Goal: Contribute content: Add original content to the website for others to see

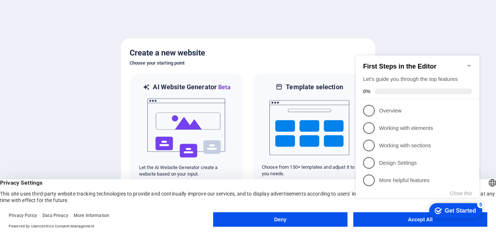
click at [434, 222] on appcues-checklist "Contextual help checklist present on screen" at bounding box center [419, 134] width 132 height 178
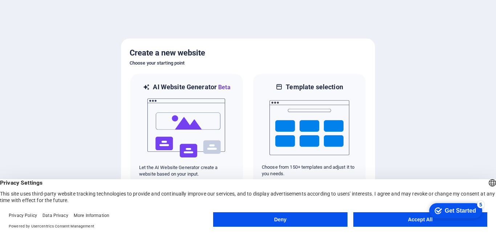
click at [403, 224] on button "Accept All" at bounding box center [420, 219] width 134 height 15
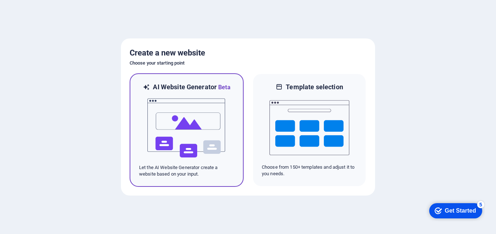
click at [235, 156] on div "AI Website Generator Beta Let the AI Website Generator create a website based o…" at bounding box center [187, 130] width 114 height 114
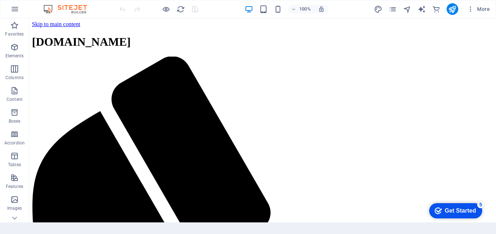
drag, startPoint x: 494, startPoint y: 40, endPoint x: 519, endPoint y: 22, distance: 30.9
drag, startPoint x: 519, startPoint y: 22, endPoint x: 496, endPoint y: 27, distance: 23.5
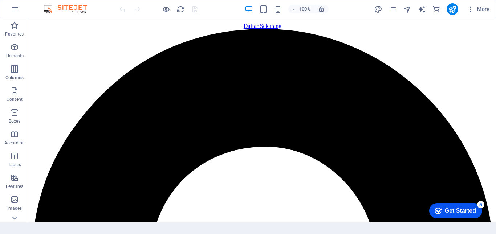
scroll to position [931, 0]
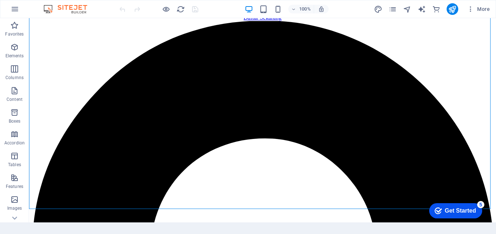
drag, startPoint x: 480, startPoint y: 144, endPoint x: 492, endPoint y: 150, distance: 13.2
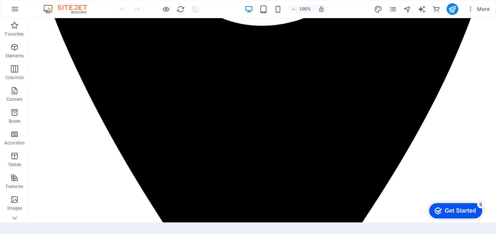
scroll to position [1270, 0]
click at [459, 209] on div "Get Started" at bounding box center [460, 211] width 31 height 7
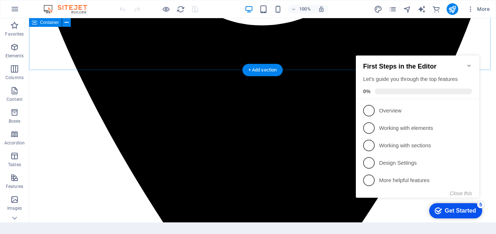
click at [471, 63] on icon "Minimize checklist" at bounding box center [469, 66] width 6 height 6
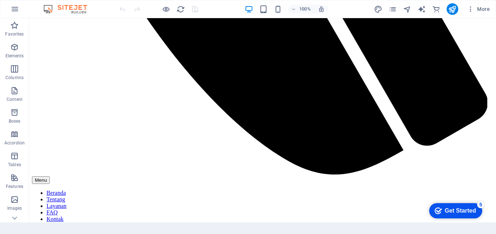
scroll to position [415, 0]
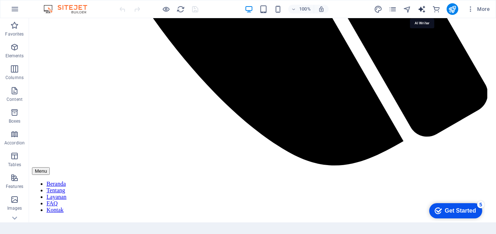
select select "English"
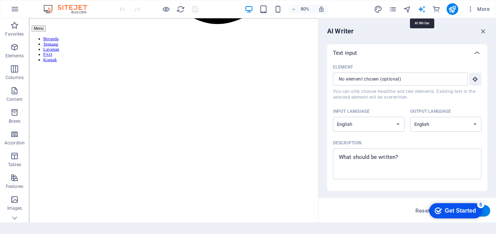
scroll to position [0, 0]
drag, startPoint x: 488, startPoint y: 84, endPoint x: 485, endPoint y: 100, distance: 15.8
click at [485, 100] on div "AI Writer Text input Element ​ You can only choose headline and text elements. …" at bounding box center [407, 120] width 178 height 204
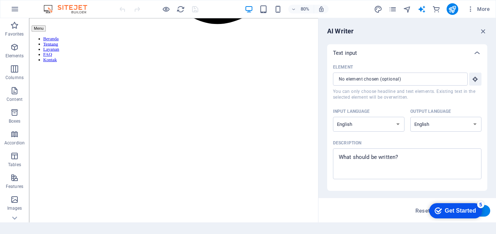
drag, startPoint x: 485, startPoint y: 100, endPoint x: 486, endPoint y: 104, distance: 4.4
click at [486, 104] on div "Element ​ You can only choose headline and text elements. Existing text in the …" at bounding box center [407, 126] width 160 height 129
drag, startPoint x: 486, startPoint y: 104, endPoint x: 486, endPoint y: 121, distance: 17.4
click at [486, 121] on div "Text input Element ​ You can only choose headline and text elements. Existing t…" at bounding box center [407, 117] width 160 height 147
click at [482, 50] on div at bounding box center [476, 52] width 17 height 17
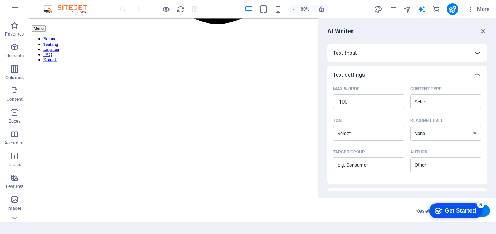
click at [478, 53] on icon at bounding box center [477, 53] width 9 height 9
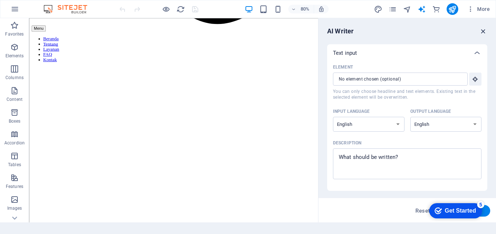
click at [485, 28] on icon "button" at bounding box center [483, 31] width 8 height 8
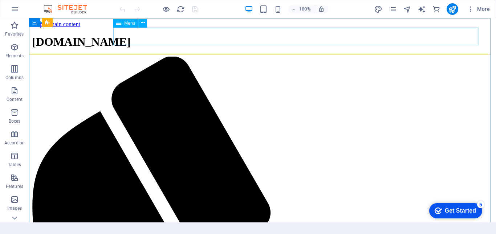
click at [130, 25] on span "Menu" at bounding box center [129, 23] width 11 height 4
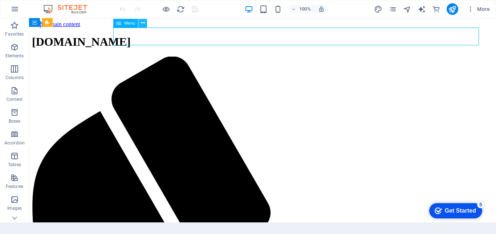
click at [0, 0] on icon at bounding box center [0, 0] width 0 height 0
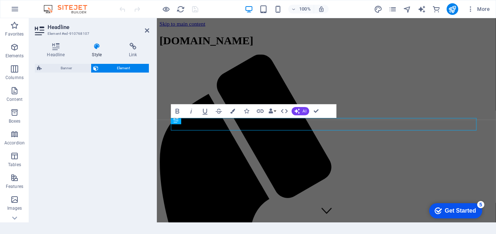
select select "fade"
select select "s"
select select "onload"
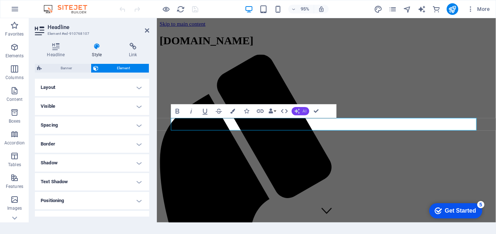
click at [296, 110] on icon "button" at bounding box center [297, 110] width 5 height 5
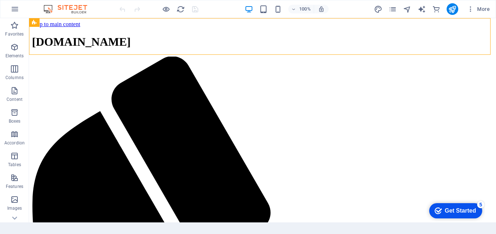
drag, startPoint x: 485, startPoint y: 43, endPoint x: 493, endPoint y: 42, distance: 7.7
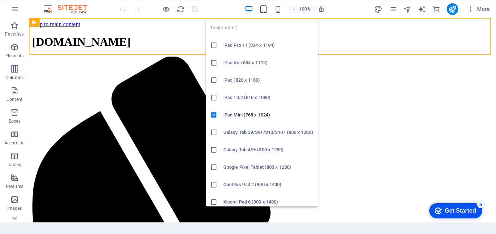
click at [0, 0] on icon "button" at bounding box center [0, 0] width 0 height 0
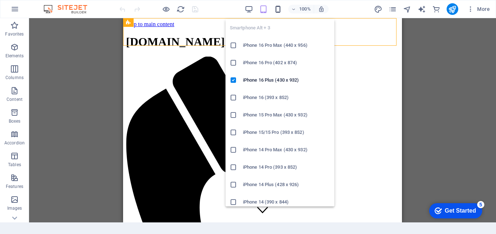
click at [0, 0] on icon "button" at bounding box center [0, 0] width 0 height 0
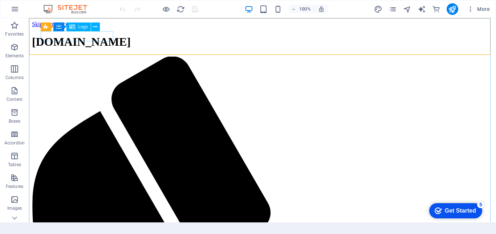
click at [82, 27] on span "Logo" at bounding box center [83, 27] width 10 height 4
click at [86, 29] on span "Logo" at bounding box center [83, 27] width 10 height 4
click at [96, 28] on icon at bounding box center [95, 27] width 4 height 8
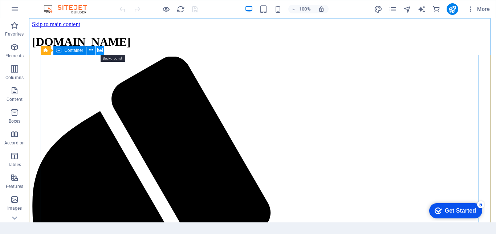
click at [0, 0] on icon at bounding box center [0, 0] width 0 height 0
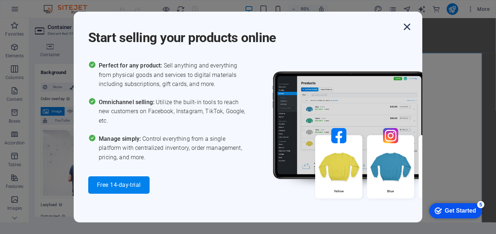
click at [406, 28] on icon "button" at bounding box center [407, 26] width 13 height 13
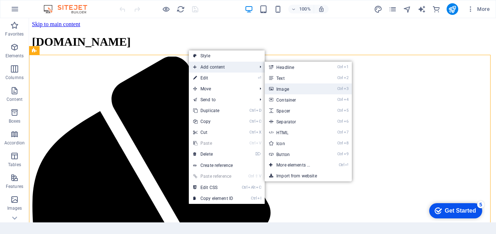
click at [308, 89] on link "Ctrl 3 Image" at bounding box center [295, 89] width 60 height 11
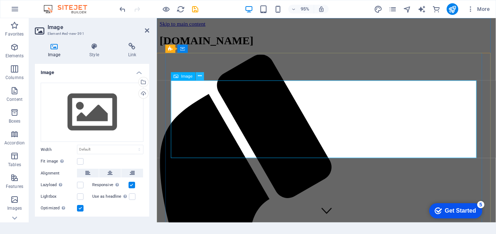
click at [198, 75] on icon at bounding box center [200, 76] width 4 height 7
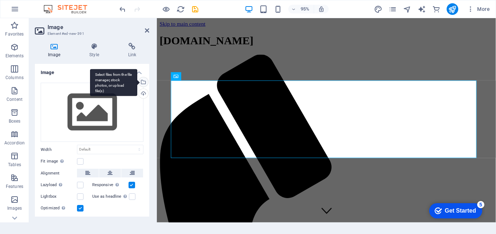
click at [142, 80] on div "Select files from the file manager, stock photos, or upload file(s)" at bounding box center [142, 82] width 11 height 11
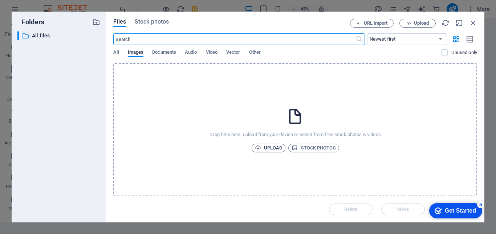
click at [280, 148] on span "Upload" at bounding box center [269, 148] width 28 height 9
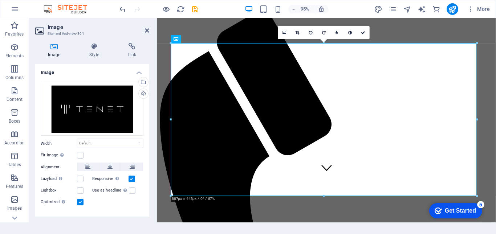
scroll to position [56, 0]
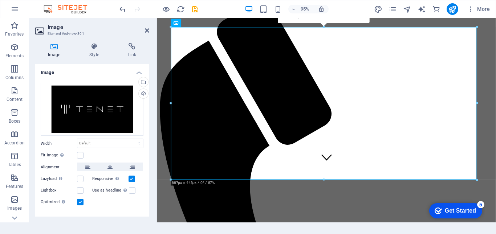
drag, startPoint x: 146, startPoint y: 107, endPoint x: 147, endPoint y: 121, distance: 13.4
click at [147, 121] on div "Drag files here, click to choose files or select files from Files or our free s…" at bounding box center [92, 145] width 114 height 136
drag, startPoint x: 147, startPoint y: 121, endPoint x: 147, endPoint y: 142, distance: 21.4
click at [147, 142] on div "Drag files here, click to choose files or select files from Files or our free s…" at bounding box center [92, 145] width 114 height 136
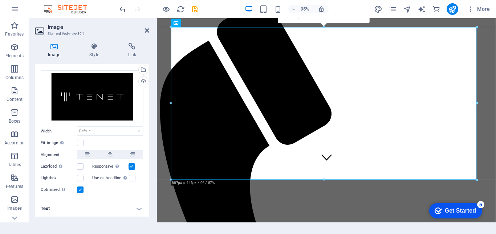
click at [141, 209] on h4 "Text" at bounding box center [92, 208] width 114 height 17
drag, startPoint x: 147, startPoint y: 162, endPoint x: 148, endPoint y: 203, distance: 40.7
click at [148, 203] on div "Image Drag files here, click to choose files or select files from Files or our …" at bounding box center [92, 140] width 114 height 153
drag, startPoint x: 147, startPoint y: 171, endPoint x: 147, endPoint y: 199, distance: 28.3
click at [147, 199] on div "Drag files here, click to choose files or select files from Files or our free s…" at bounding box center [92, 133] width 114 height 136
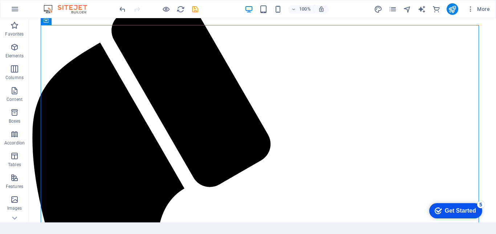
scroll to position [0, 0]
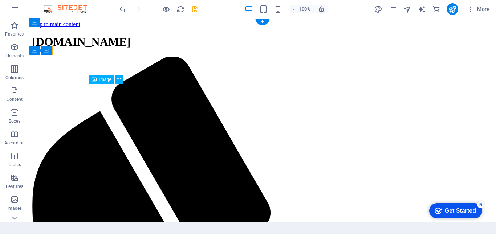
click at [119, 76] on icon at bounding box center [119, 80] width 4 height 8
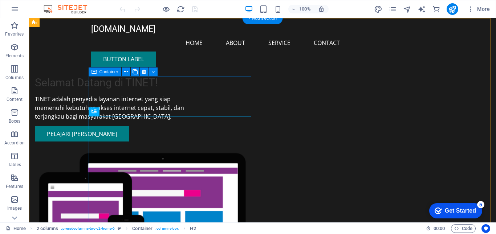
click at [122, 93] on div "Selamat Datang di TINET! TINET adalah penyedia layanan internet yang siap memen…" at bounding box center [116, 108] width 163 height 65
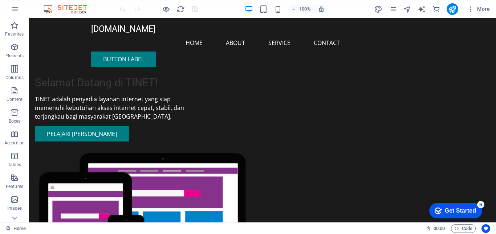
scroll to position [22, 0]
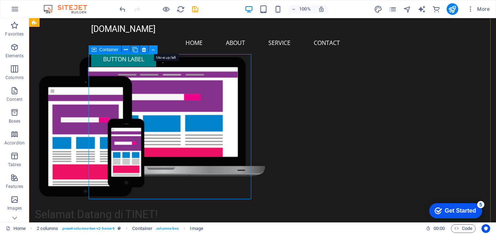
click at [153, 50] on icon at bounding box center [152, 50] width 3 height 8
click at [127, 48] on icon at bounding box center [126, 50] width 4 height 8
drag, startPoint x: 122, startPoint y: 70, endPoint x: 203, endPoint y: 74, distance: 80.4
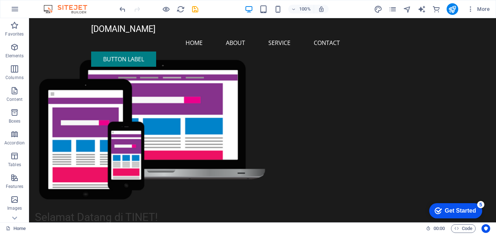
scroll to position [0, 0]
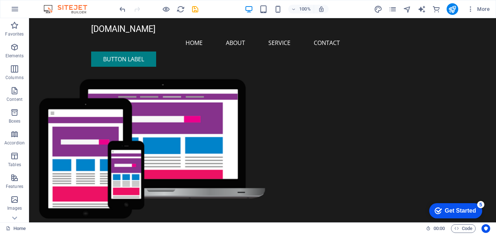
drag, startPoint x: 496, startPoint y: 200, endPoint x: 525, endPoint y: 20, distance: 182.4
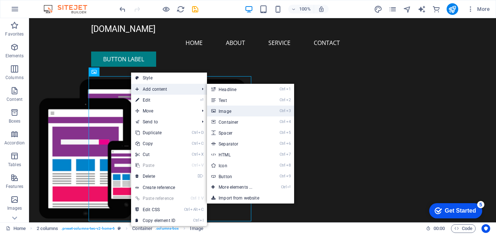
click at [227, 109] on link "Ctrl 3 Image" at bounding box center [237, 111] width 60 height 11
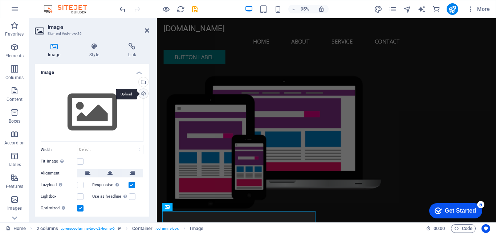
click at [142, 92] on div "Upload" at bounding box center [142, 94] width 11 height 11
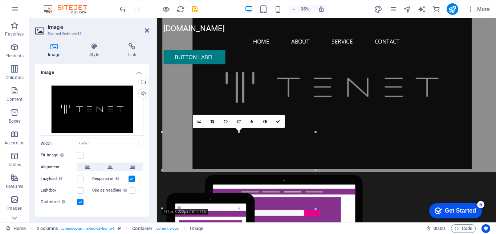
scroll to position [155, 0]
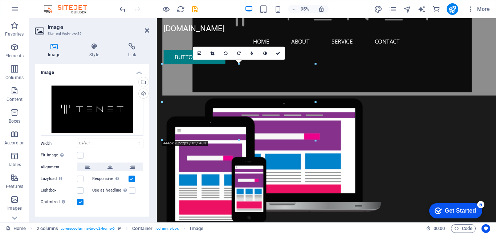
drag, startPoint x: 262, startPoint y: 185, endPoint x: 247, endPoint y: 118, distance: 69.0
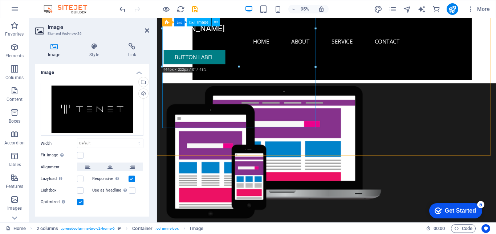
scroll to position [0, 0]
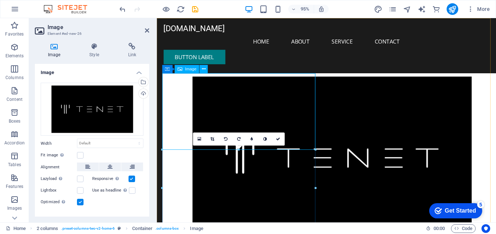
click at [247, 118] on figure at bounding box center [244, 165] width 163 height 179
drag, startPoint x: 249, startPoint y: 114, endPoint x: 316, endPoint y: 93, distance: 70.6
click at [316, 93] on figure at bounding box center [244, 165] width 163 height 179
drag, startPoint x: 264, startPoint y: 107, endPoint x: 282, endPoint y: 89, distance: 25.9
click at [282, 89] on figure at bounding box center [244, 165] width 163 height 179
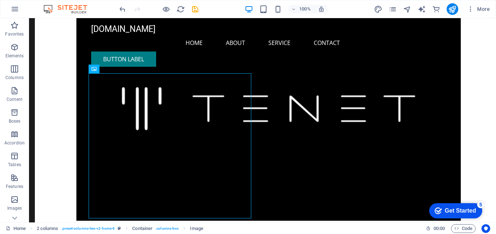
scroll to position [87, 0]
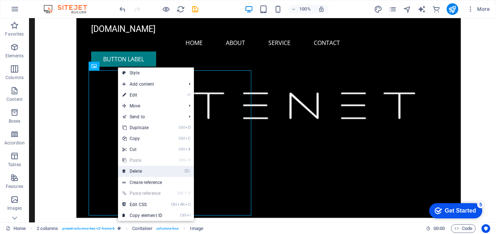
click at [138, 174] on link "⌦ Delete" at bounding box center [142, 171] width 49 height 11
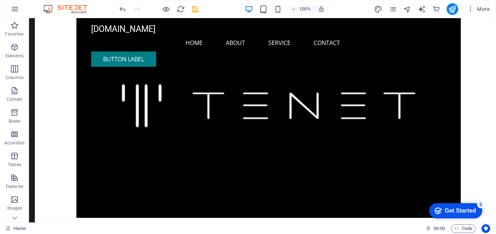
scroll to position [0, 0]
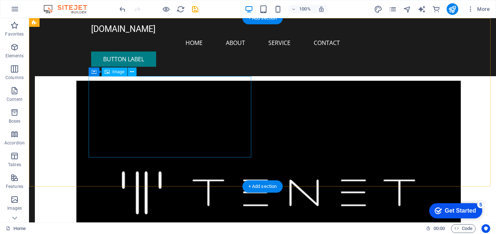
click at [198, 91] on figure at bounding box center [116, 192] width 163 height 233
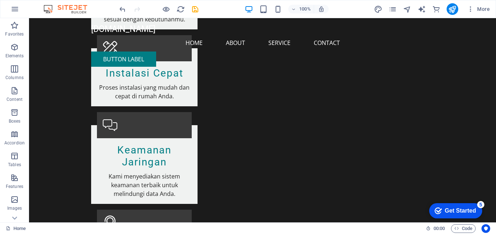
scroll to position [1133, 0]
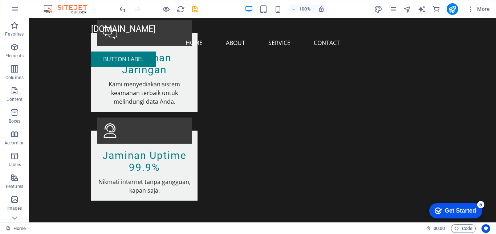
click at [453, 214] on div "Get Started" at bounding box center [460, 211] width 31 height 7
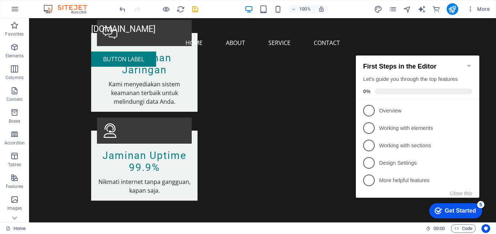
click at [465, 63] on h2 "First Steps in the Editor" at bounding box center [417, 67] width 109 height 8
click at [468, 65] on icon "Minimize checklist" at bounding box center [468, 66] width 3 height 2
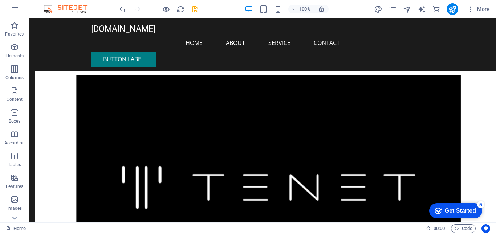
scroll to position [0, 0]
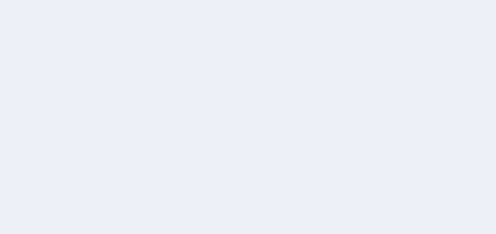
click at [493, 99] on div at bounding box center [248, 117] width 496 height 234
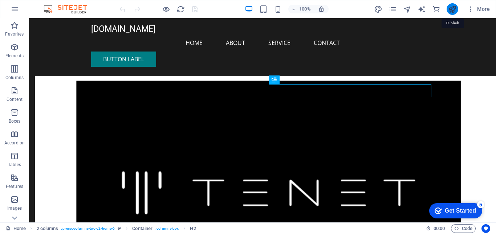
click at [0, 0] on icon "publish" at bounding box center [0, 0] width 0 height 0
